Goal: Information Seeking & Learning: Learn about a topic

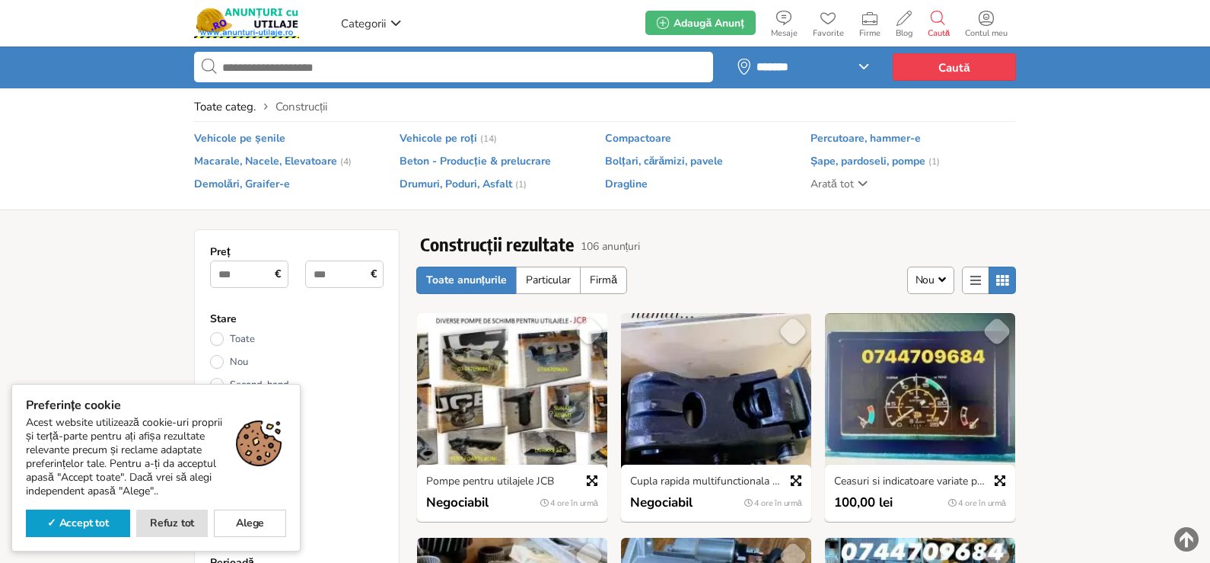
click at [274, 70] on input "text" at bounding box center [453, 67] width 519 height 30
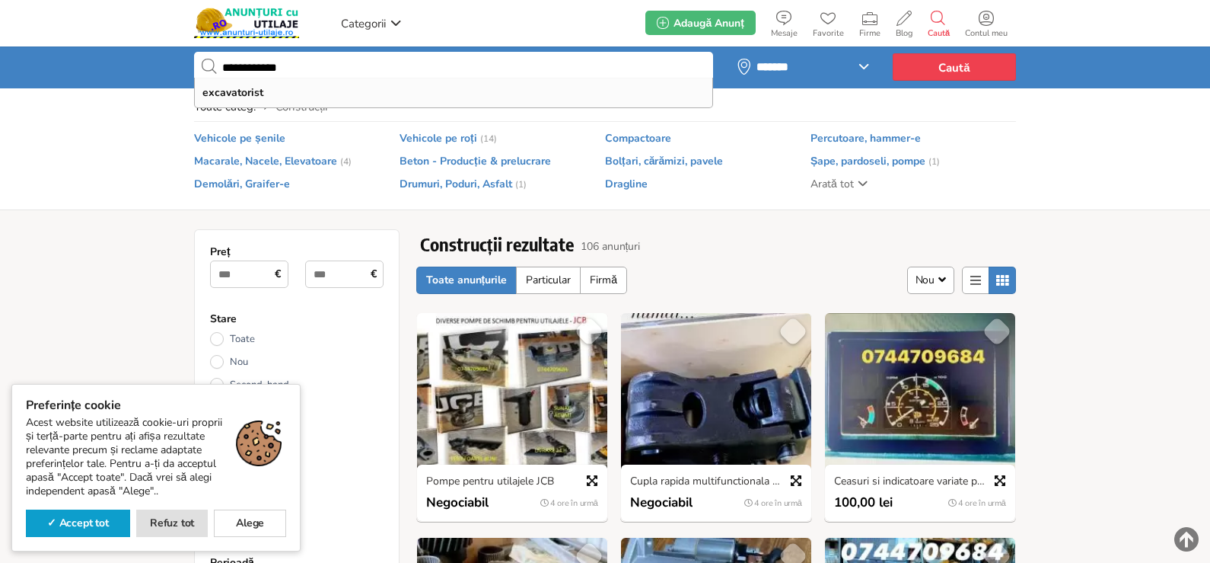
type input "**********"
click at [893, 53] on button "Caută" at bounding box center [954, 66] width 123 height 27
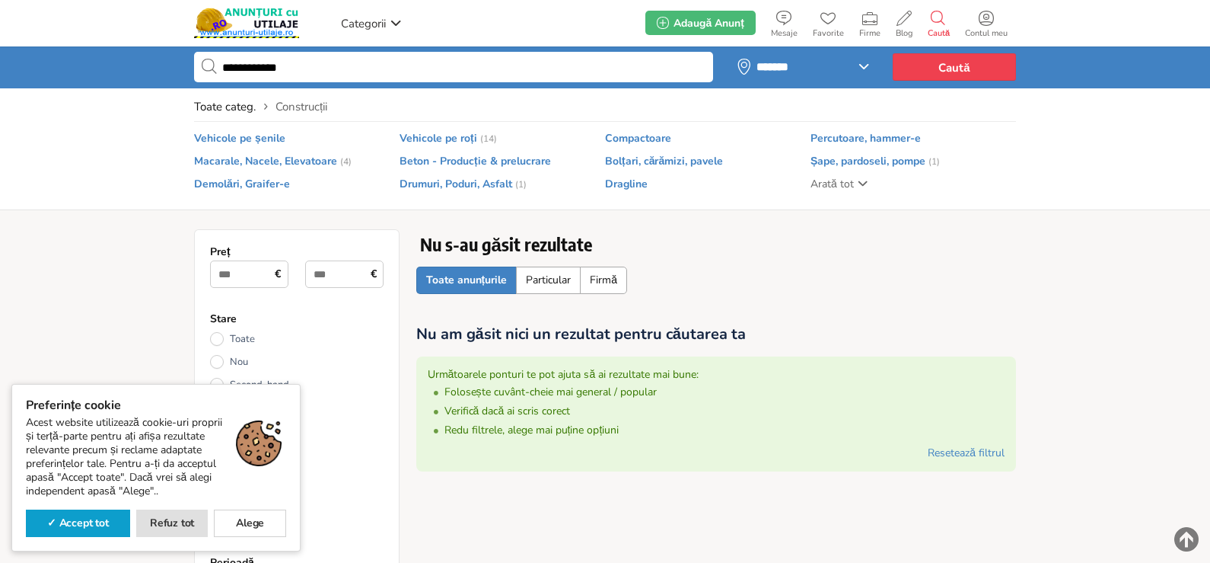
drag, startPoint x: 298, startPoint y: 69, endPoint x: 271, endPoint y: 69, distance: 26.6
click at [271, 69] on input "**********" at bounding box center [453, 67] width 519 height 30
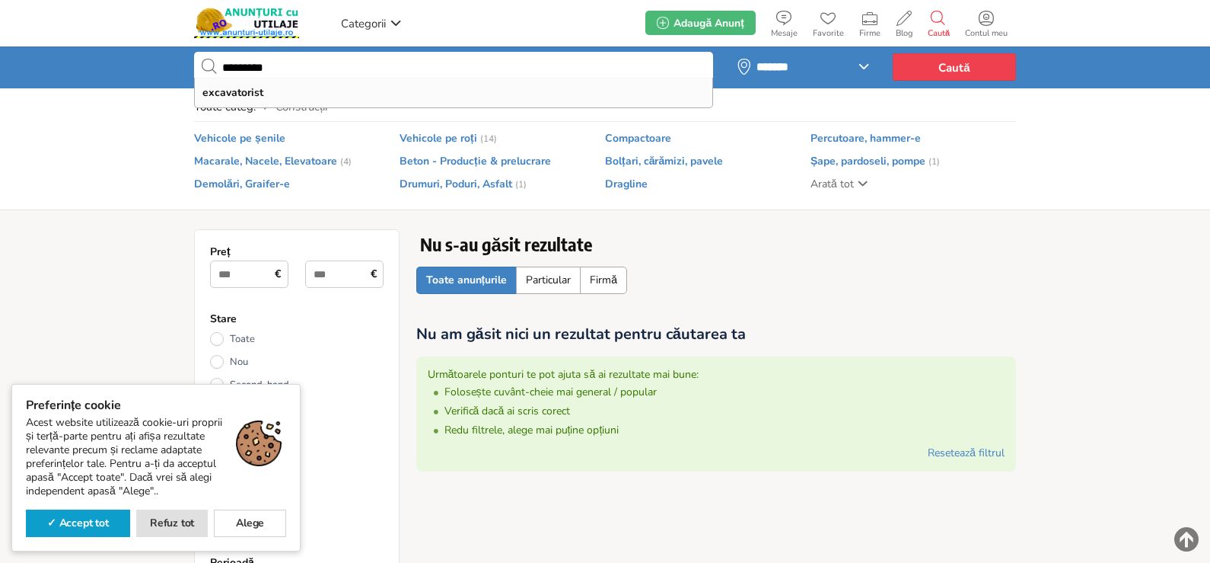
type input "*********"
click at [893, 53] on button "Caută" at bounding box center [954, 66] width 123 height 27
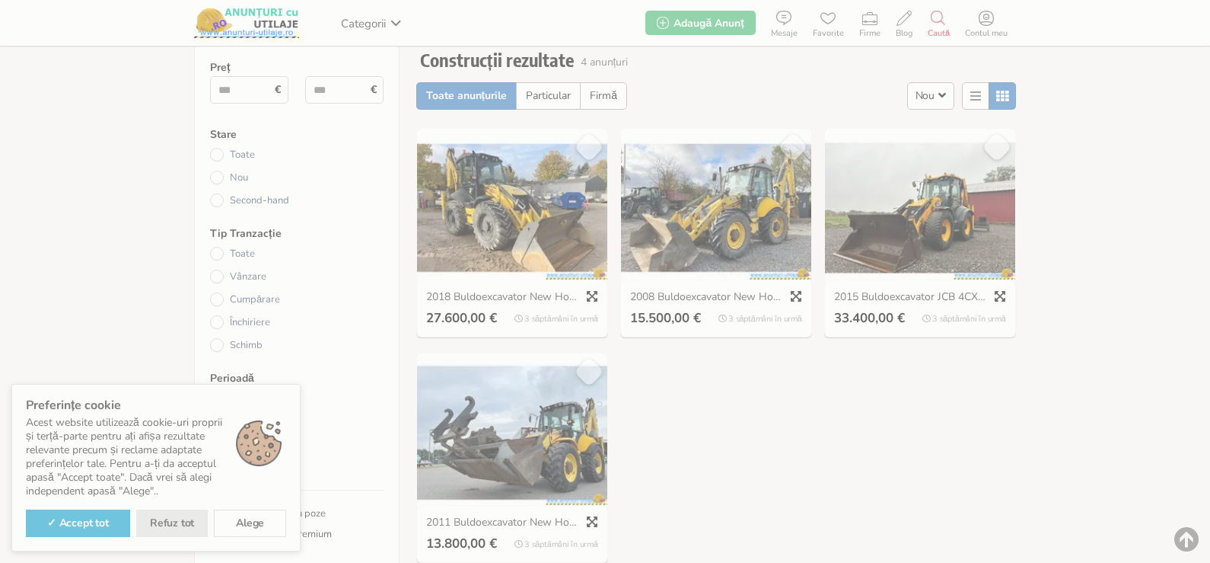
scroll to position [228, 0]
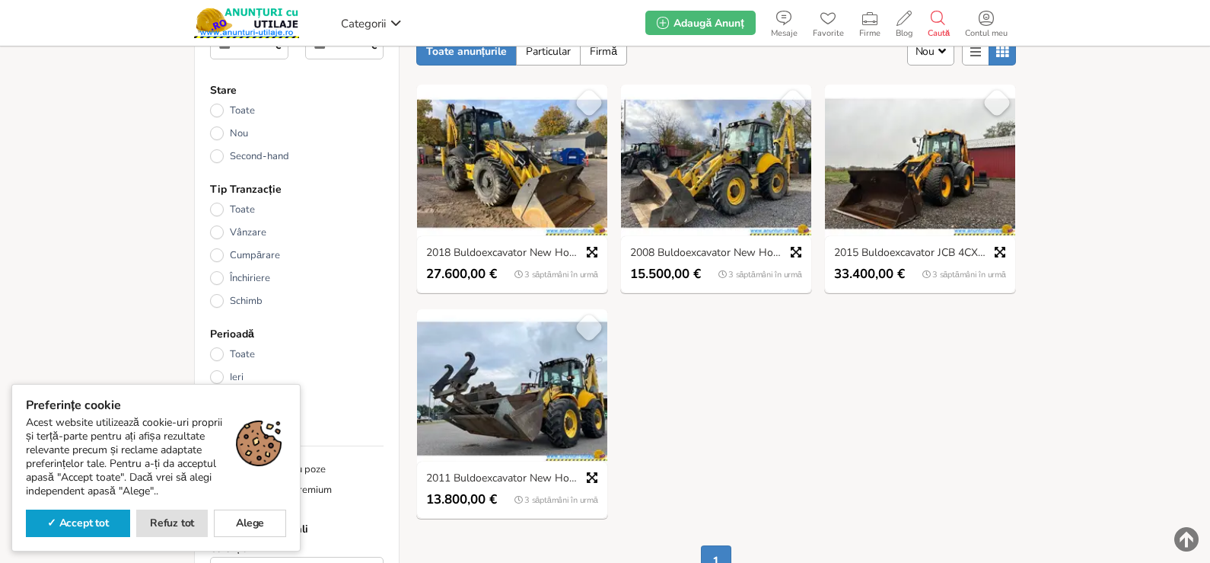
click at [538, 159] on img at bounding box center [512, 164] width 190 height 158
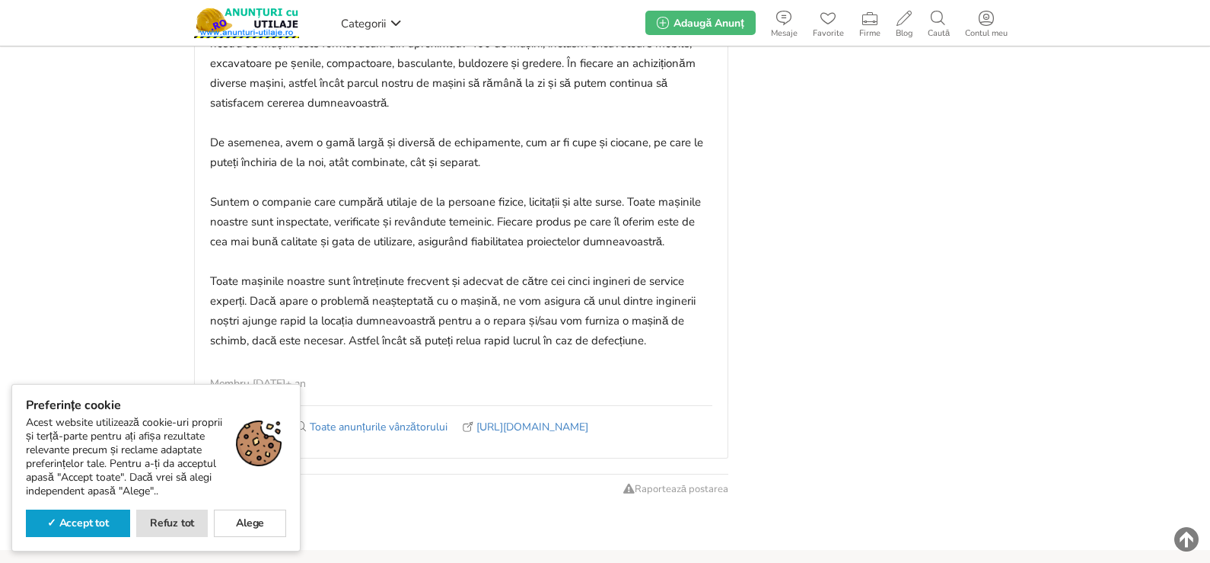
scroll to position [1979, 0]
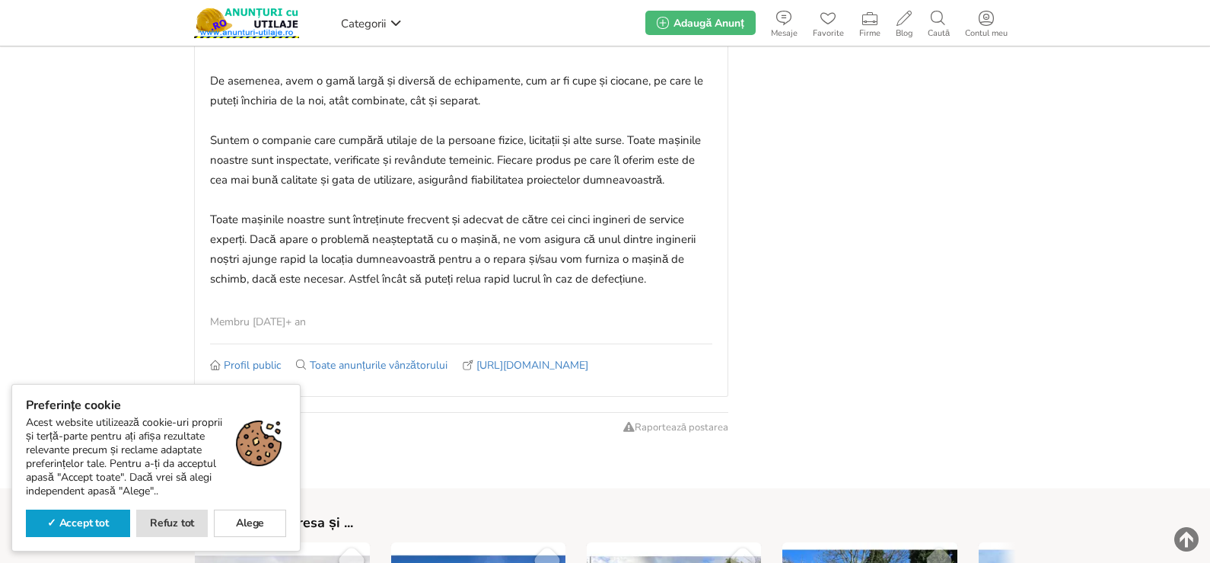
click at [256, 20] on img at bounding box center [246, 23] width 105 height 30
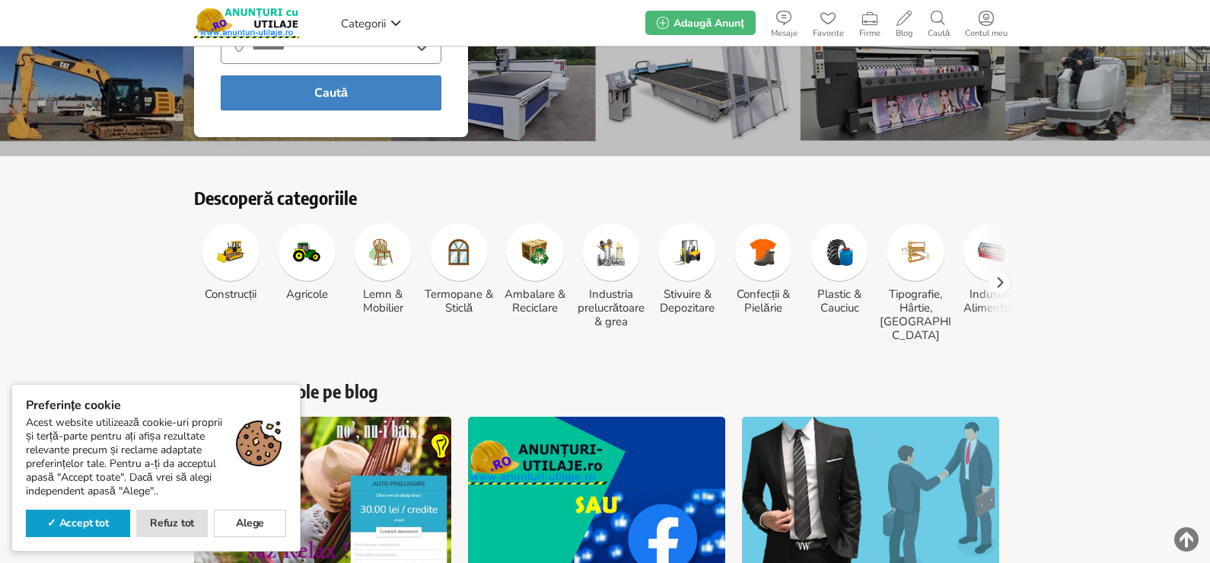
scroll to position [228, 0]
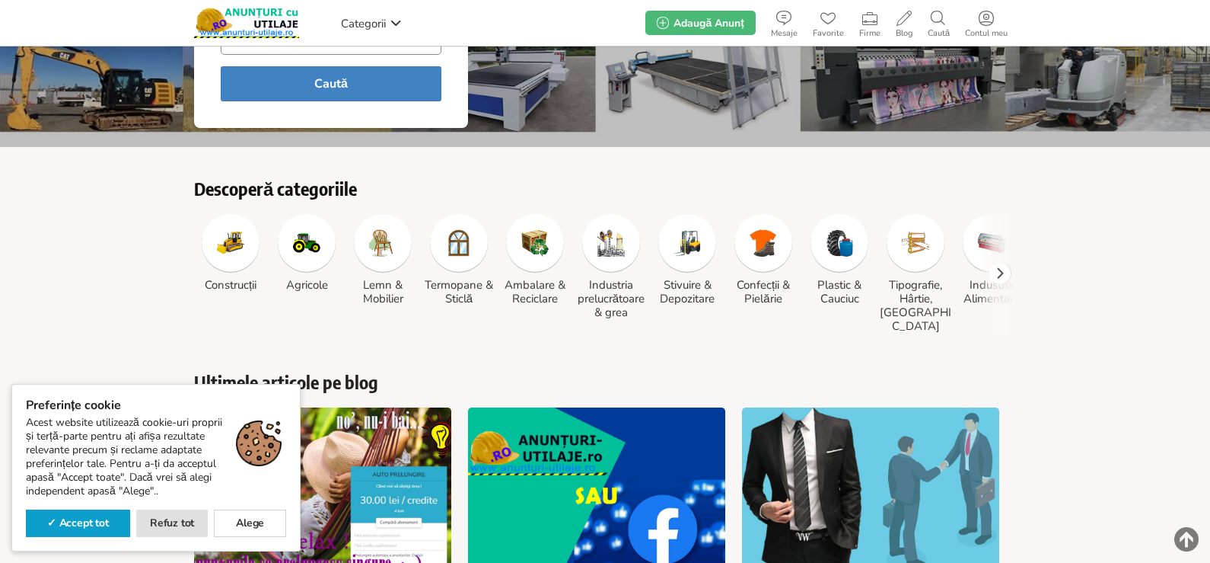
click at [240, 229] on img at bounding box center [230, 242] width 27 height 27
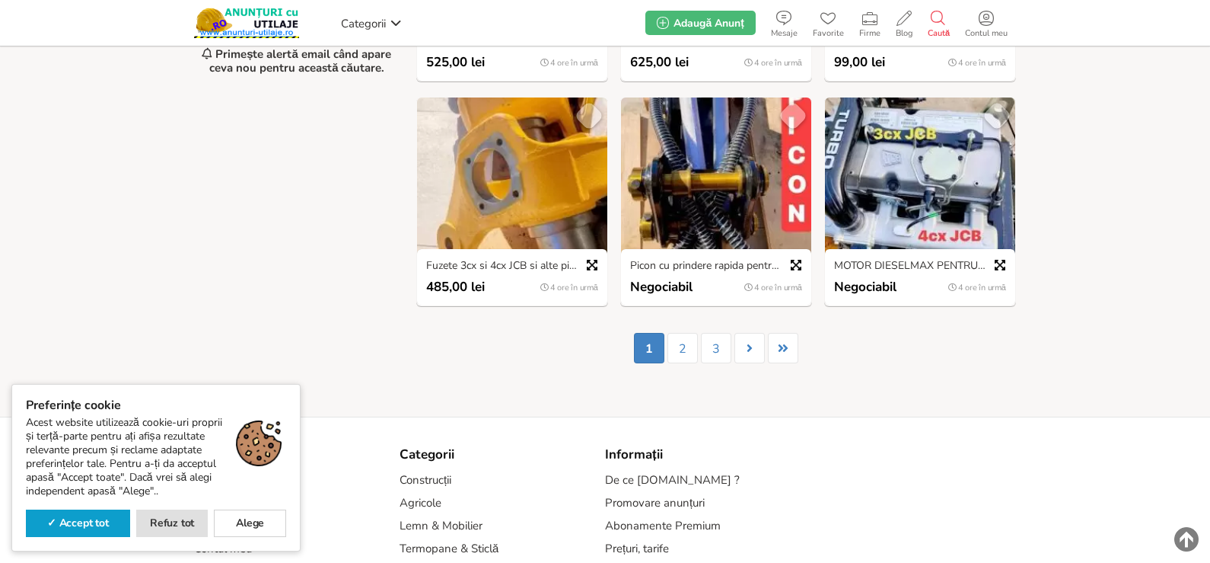
scroll to position [990, 0]
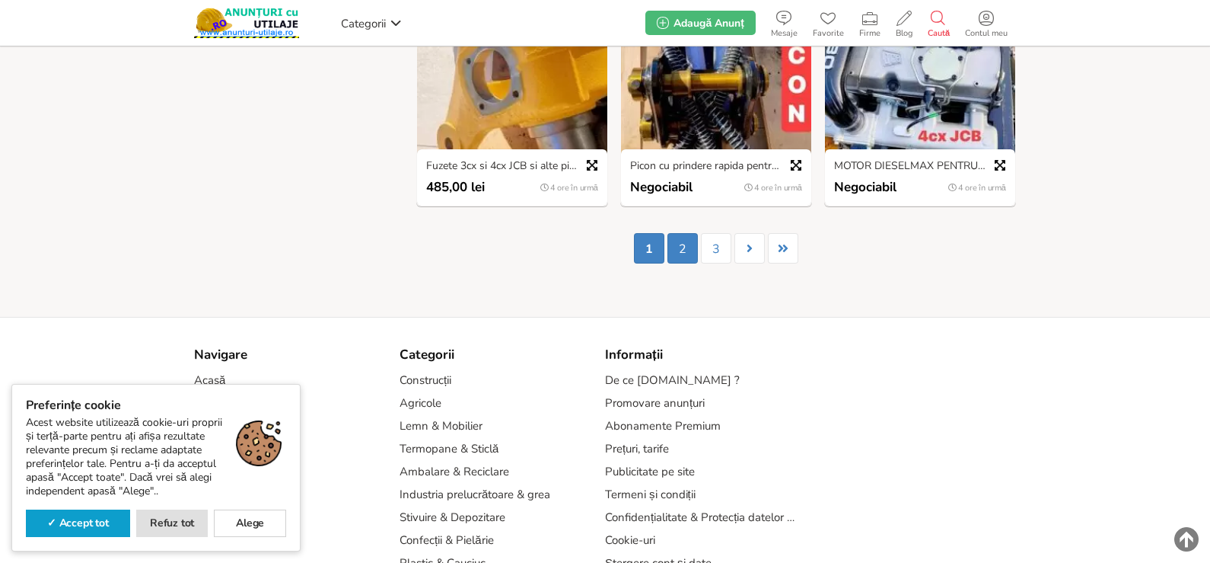
click at [694, 250] on link "2" at bounding box center [683, 248] width 30 height 30
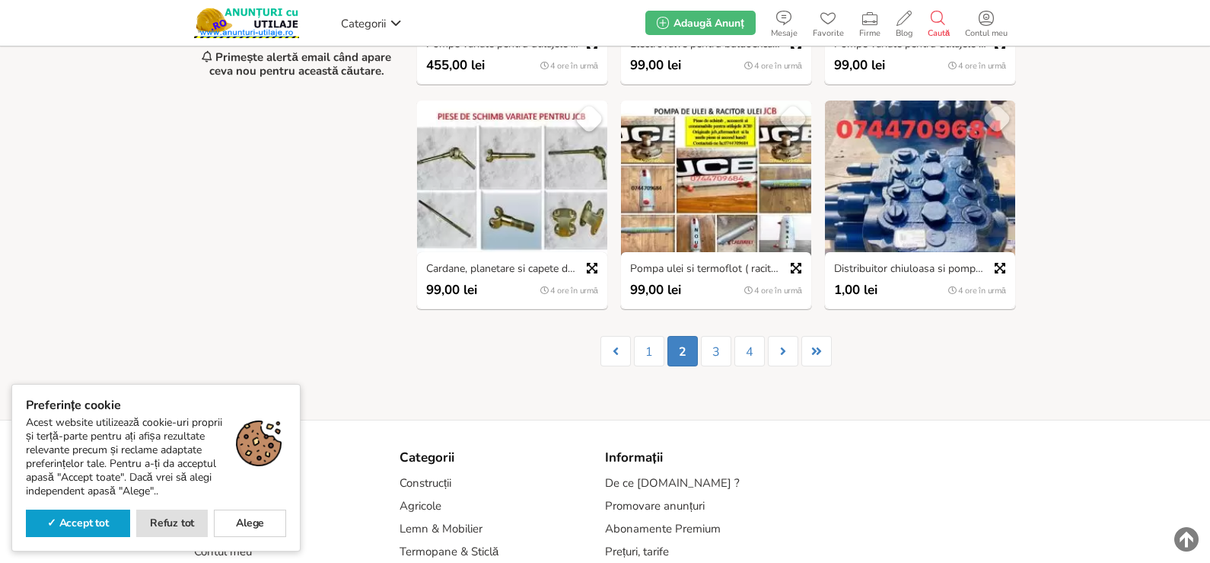
scroll to position [933, 0]
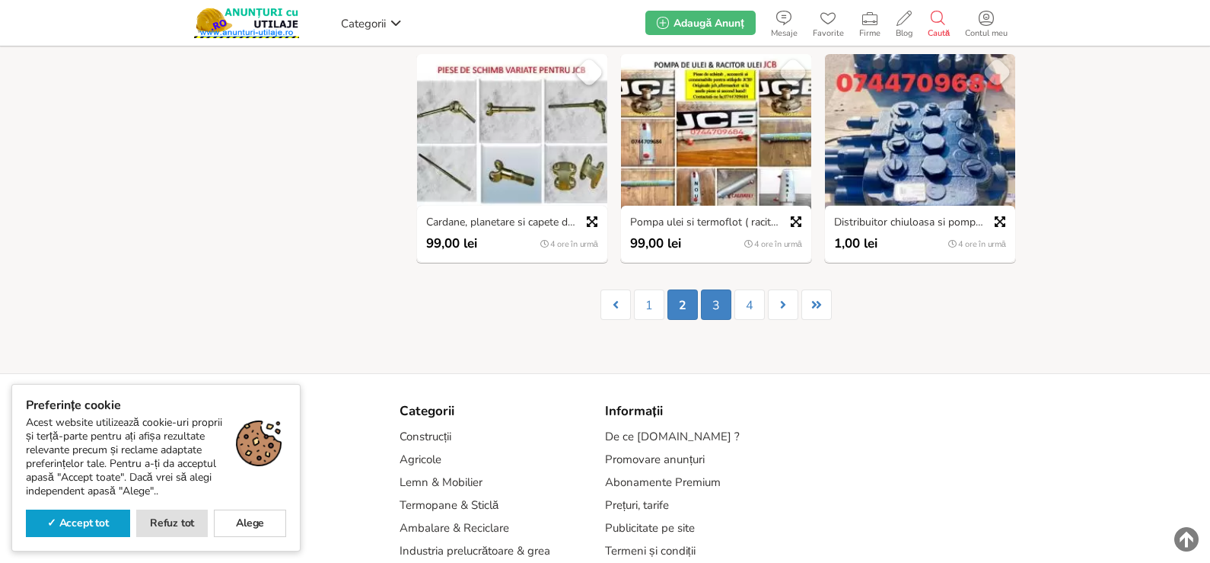
click at [726, 307] on link "3" at bounding box center [716, 304] width 30 height 30
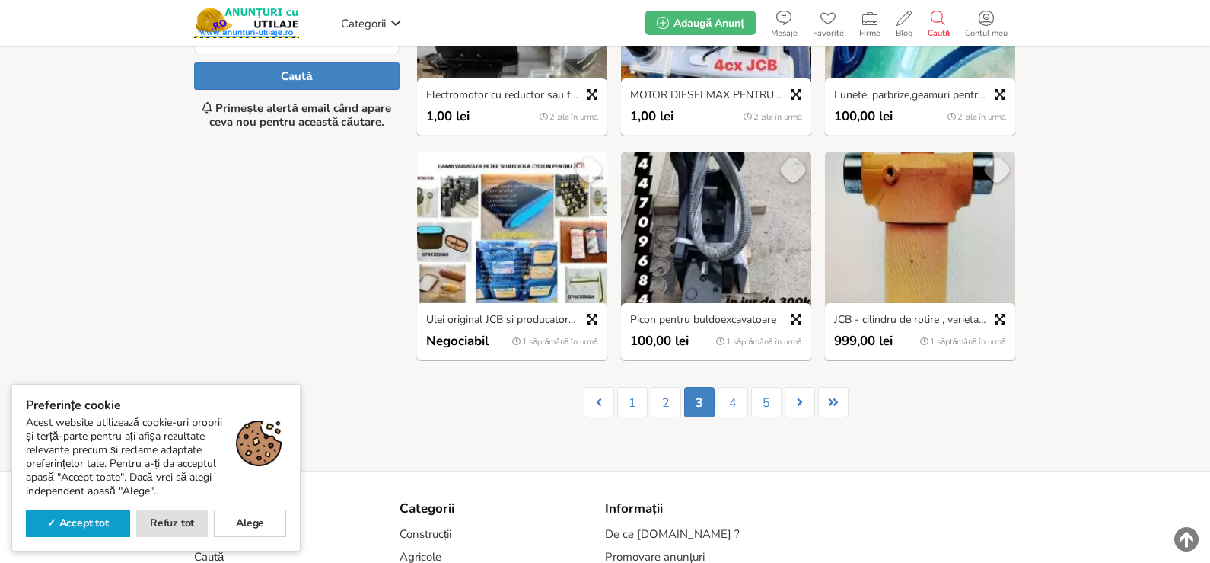
scroll to position [857, 0]
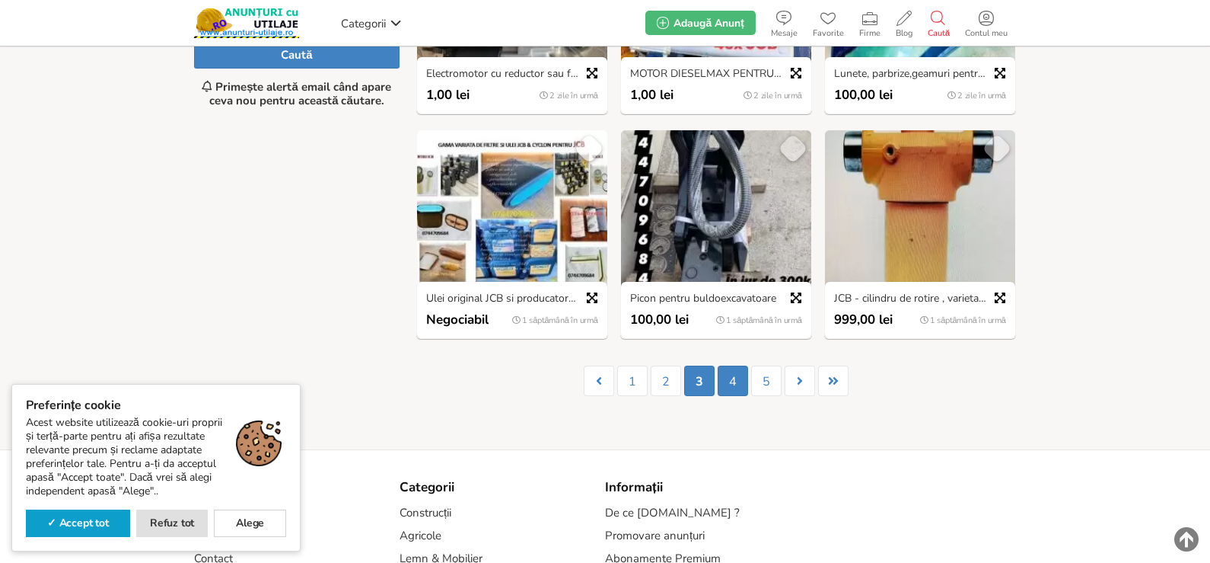
click at [737, 386] on link "4" at bounding box center [733, 380] width 30 height 30
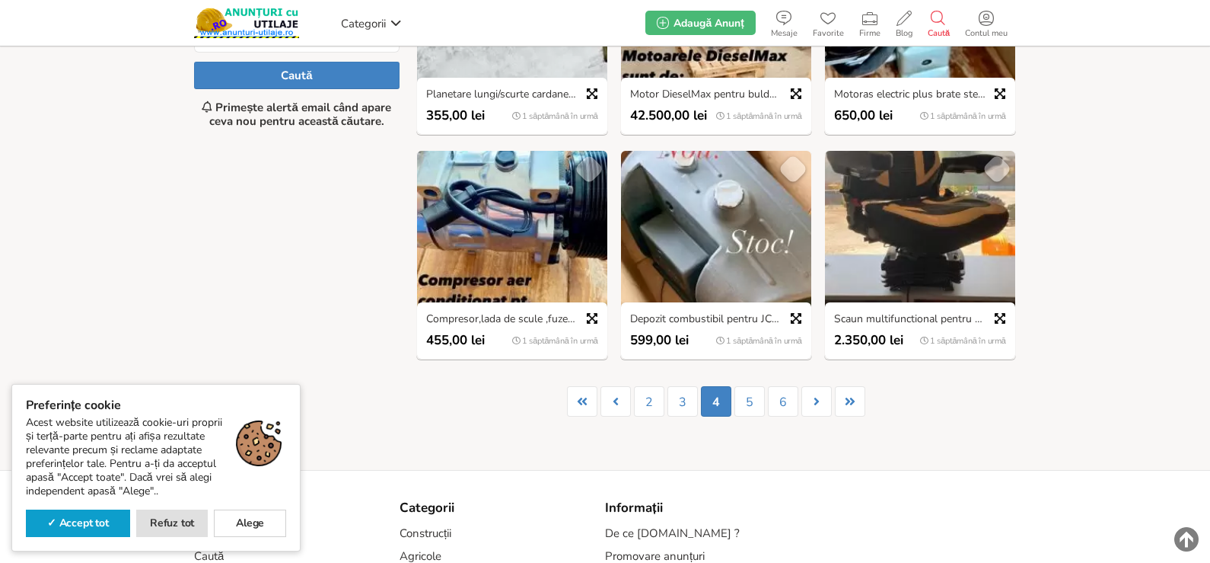
scroll to position [857, 0]
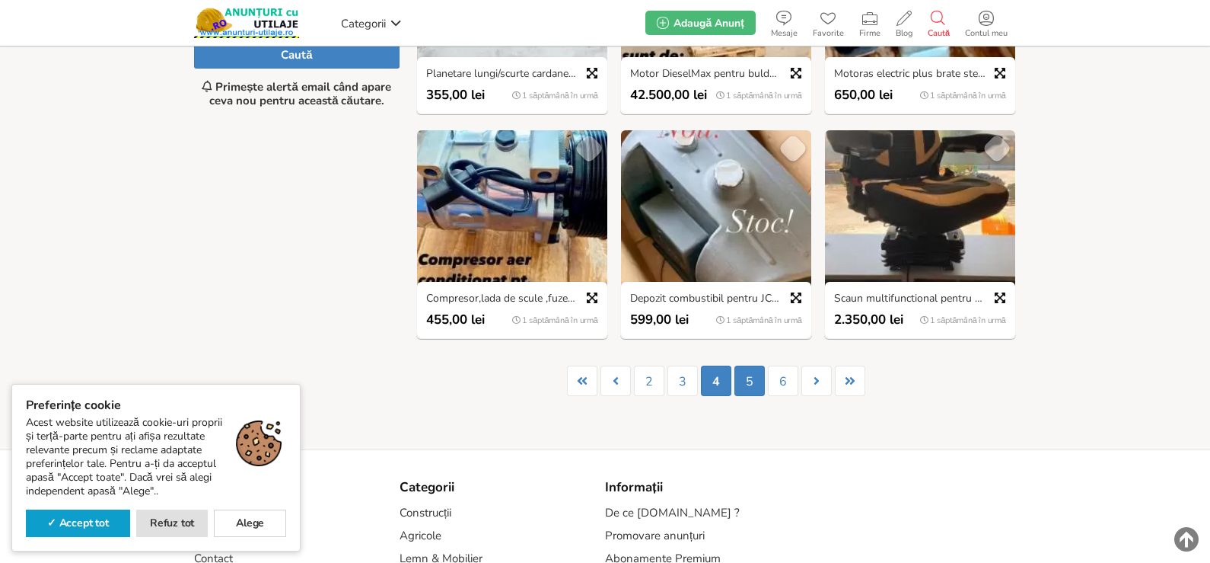
click at [758, 390] on link "5" at bounding box center [750, 380] width 30 height 30
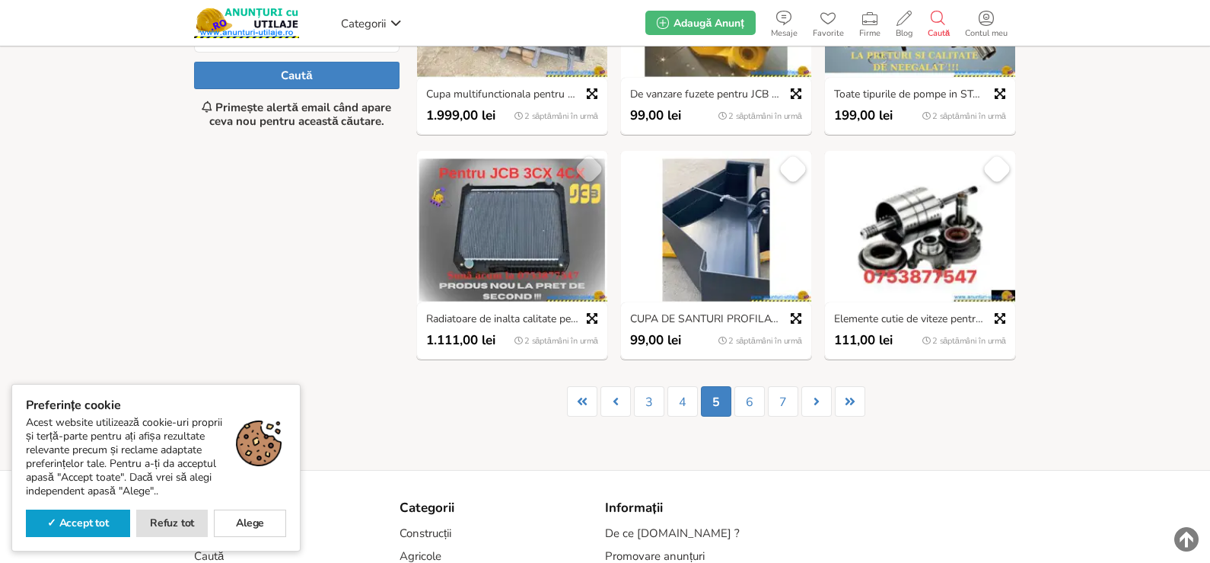
scroll to position [857, 0]
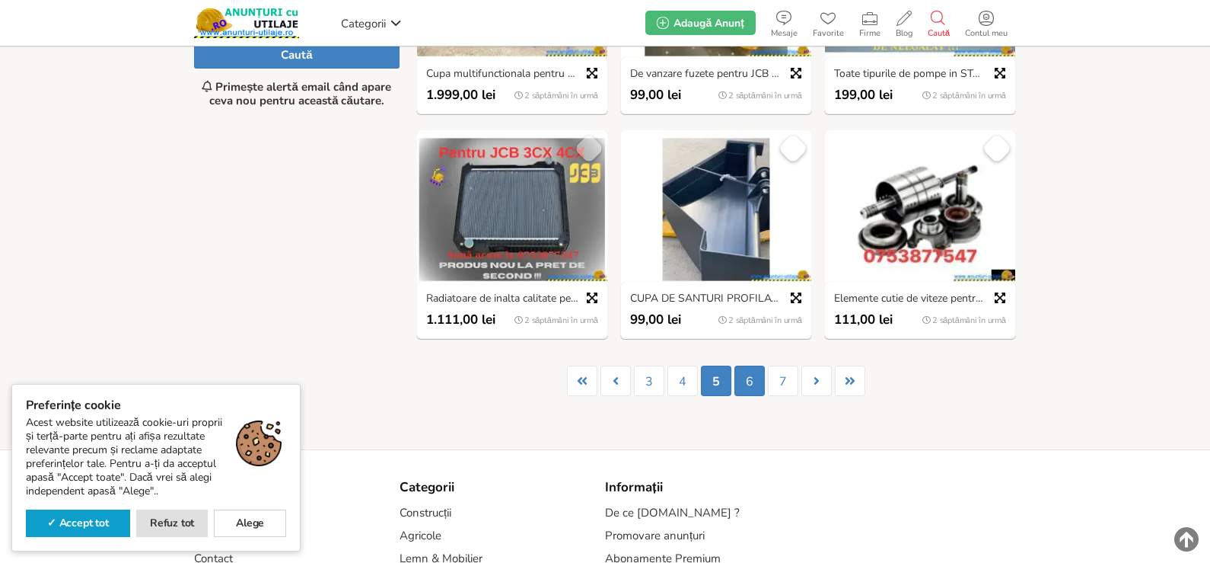
click at [751, 384] on link "6" at bounding box center [750, 380] width 30 height 30
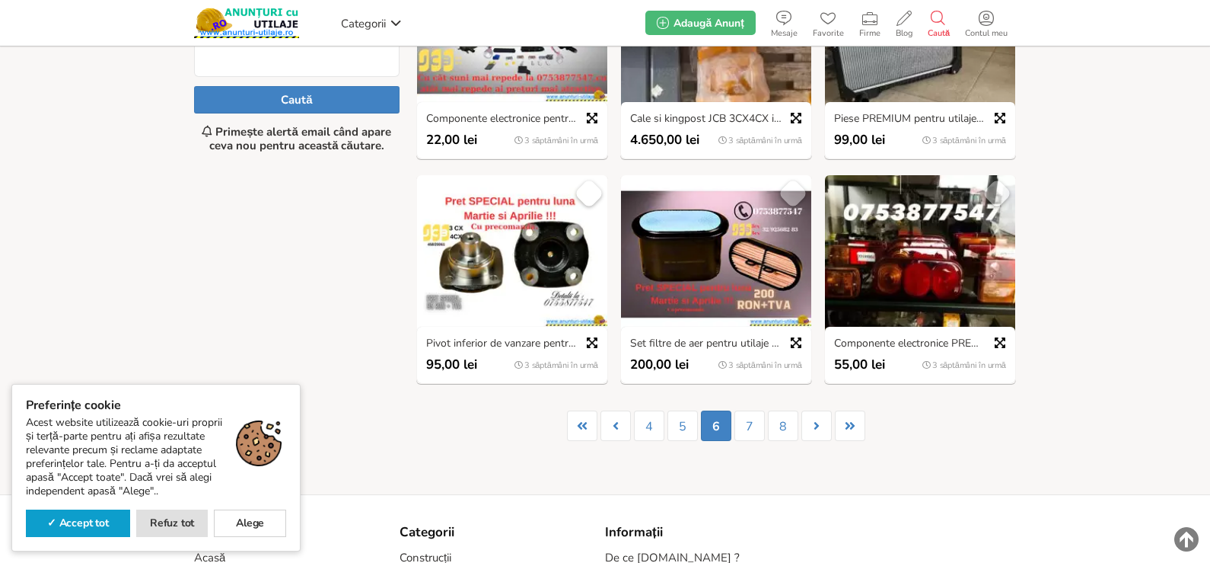
scroll to position [933, 0]
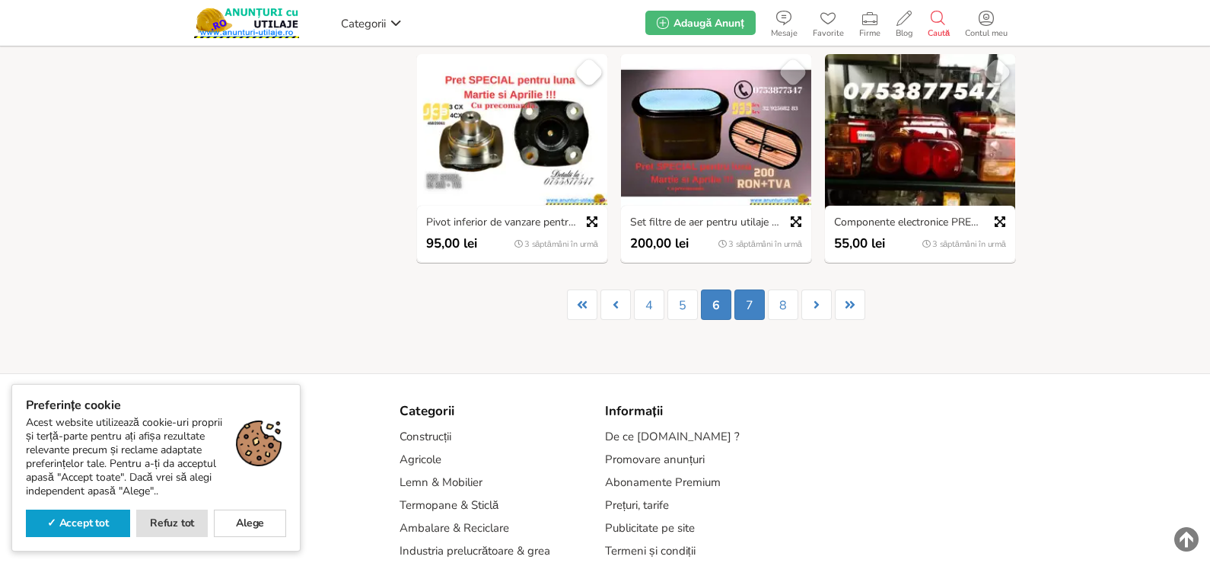
click at [757, 310] on link "7" at bounding box center [750, 304] width 30 height 30
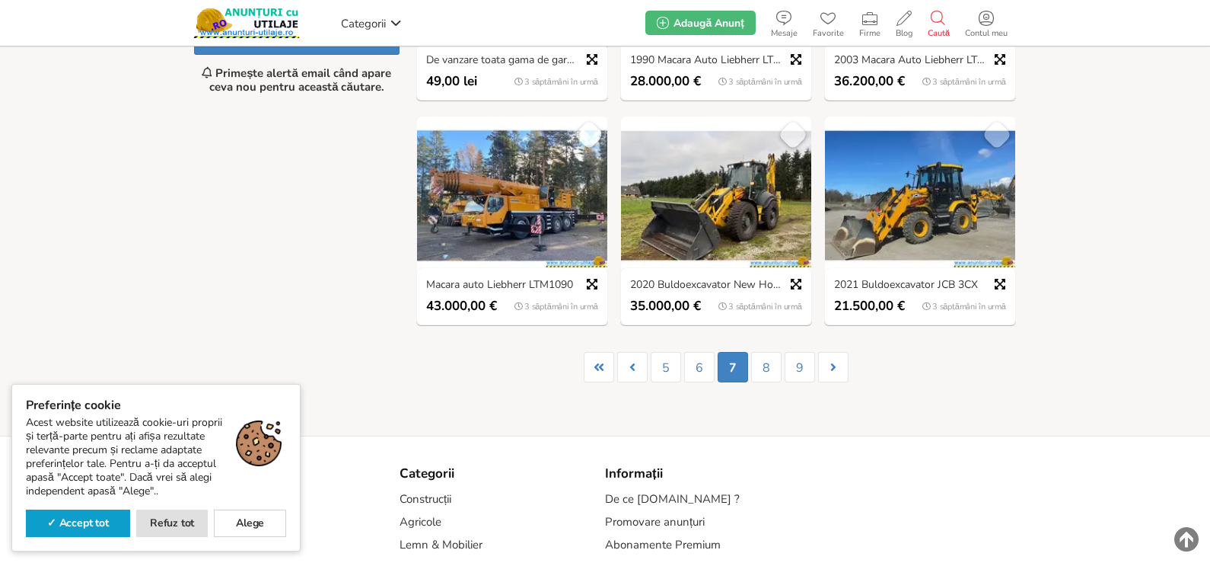
scroll to position [933, 0]
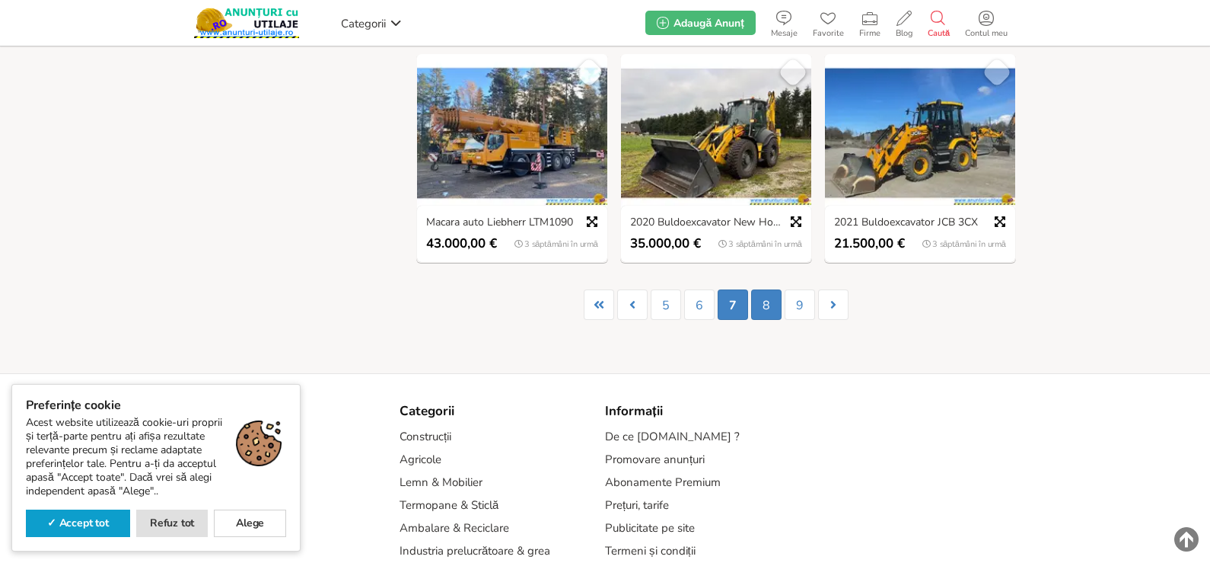
click at [764, 299] on link "8" at bounding box center [766, 304] width 30 height 30
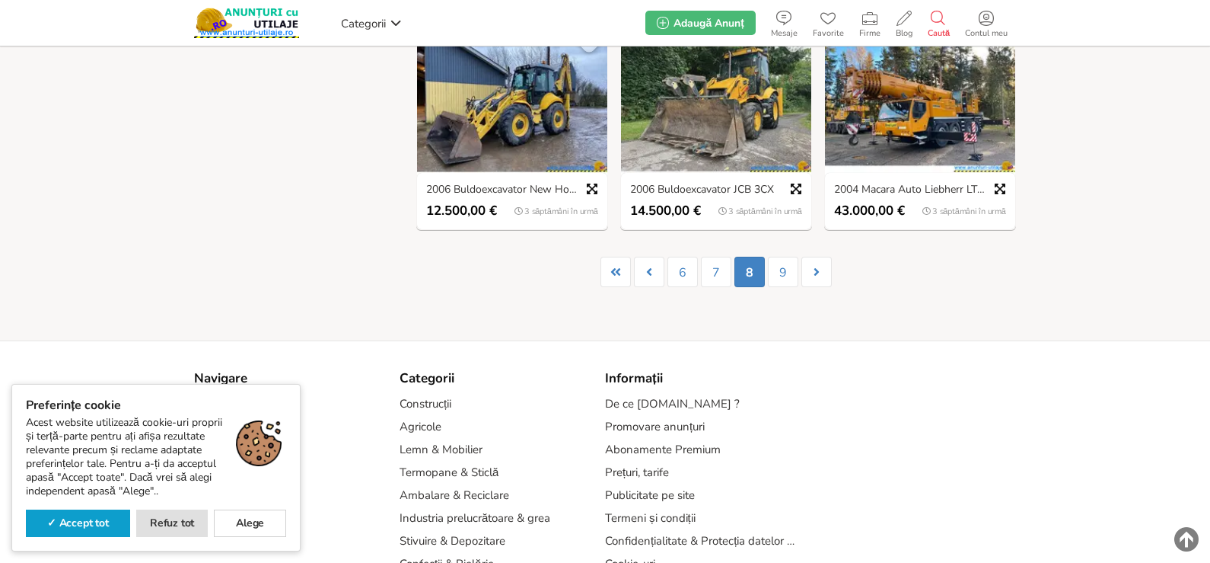
scroll to position [1009, 0]
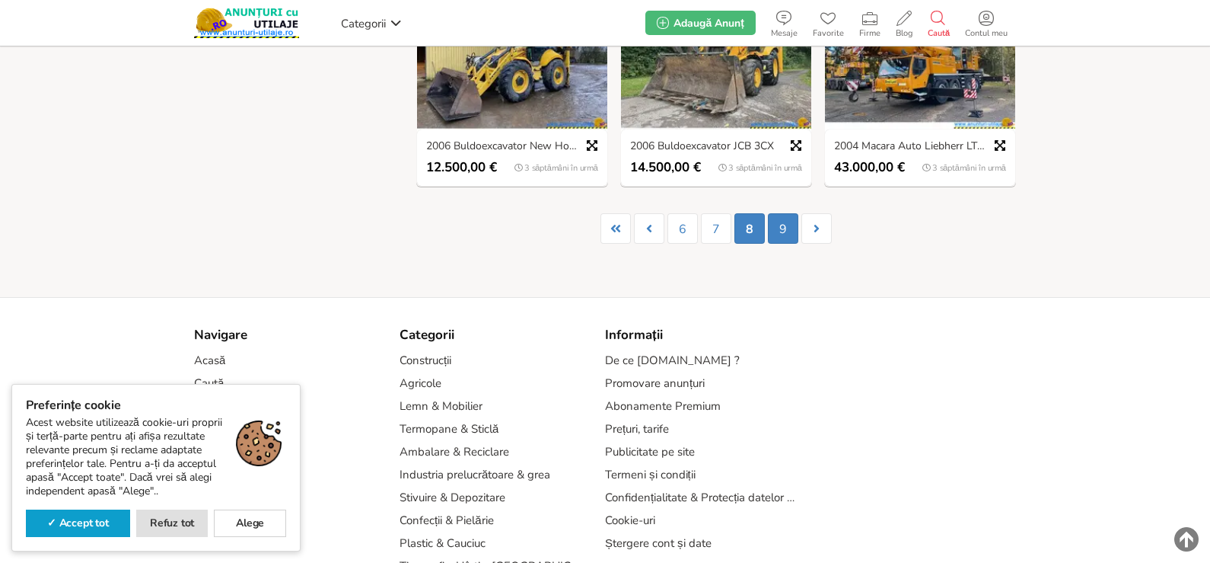
click at [783, 235] on link "9" at bounding box center [783, 228] width 30 height 30
